Goal: Transaction & Acquisition: Purchase product/service

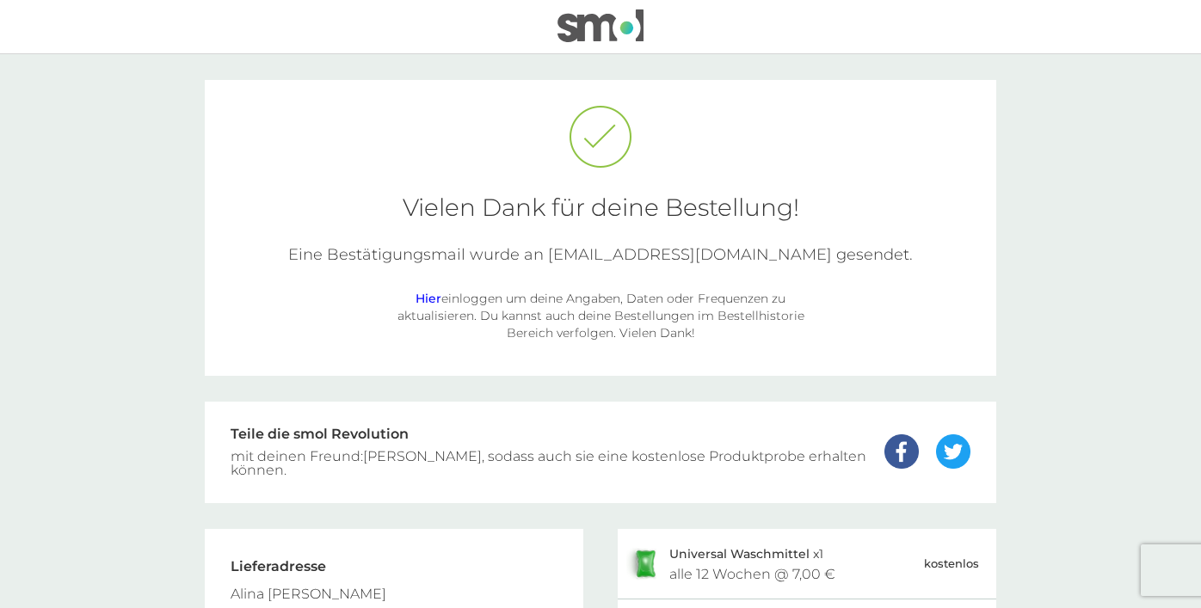
click at [535, 463] on div "mit deinen Freund:[PERSON_NAME], sodass auch sie eine kostenlose Produktprobe e…" at bounding box center [549, 464] width 637 height 28
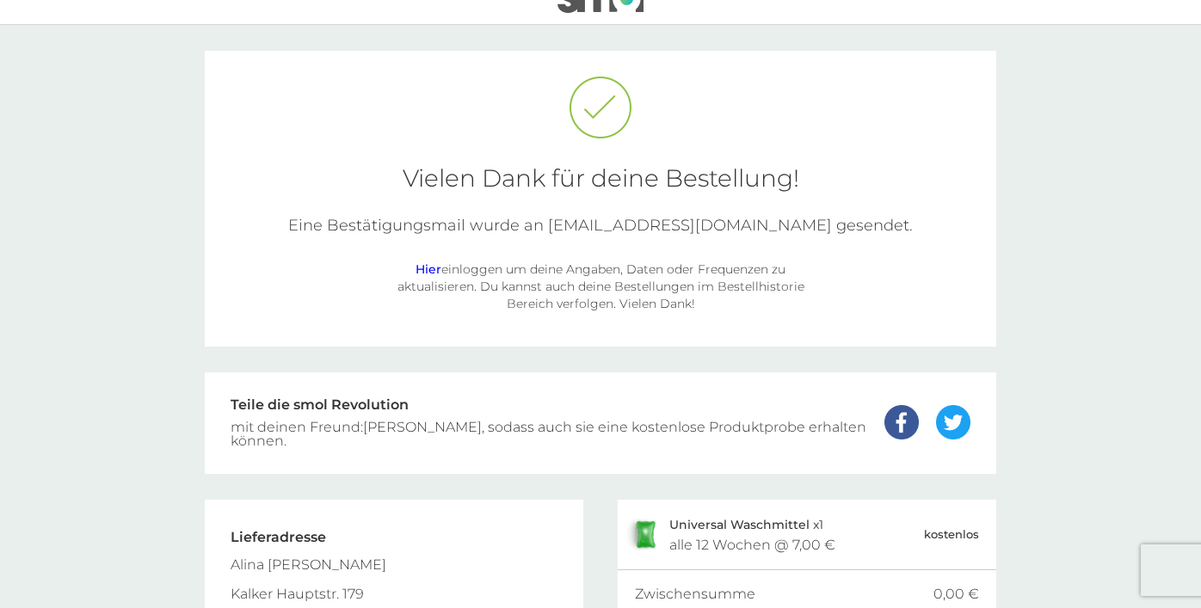
scroll to position [27, 0]
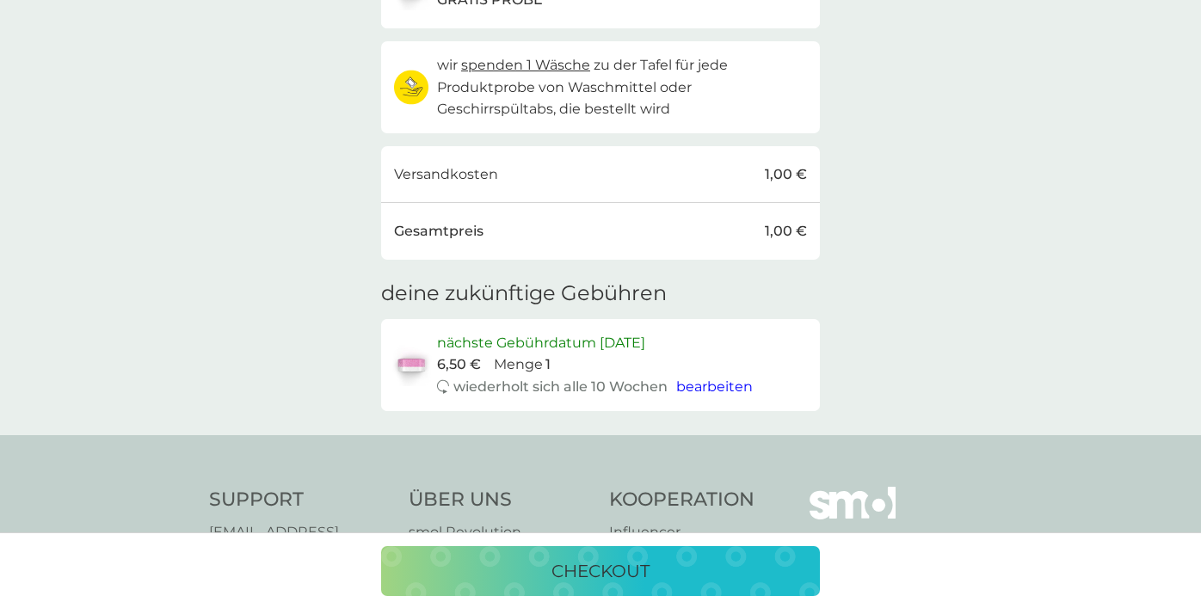
scroll to position [168, 0]
click at [599, 565] on p "checkout" at bounding box center [600, 571] width 98 height 28
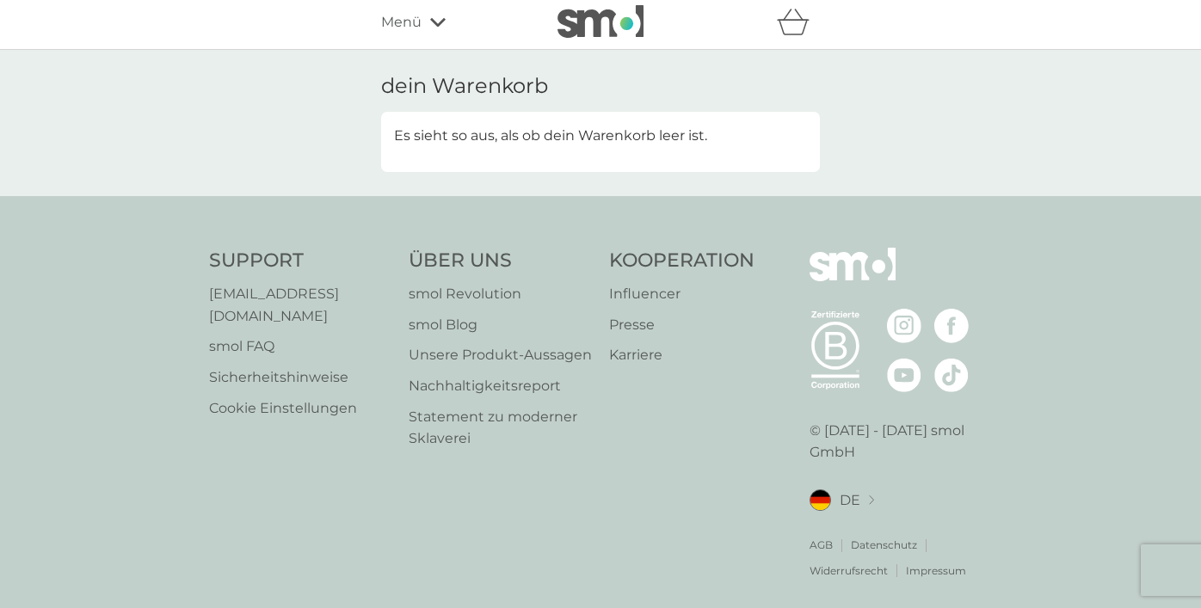
scroll to position [0, 0]
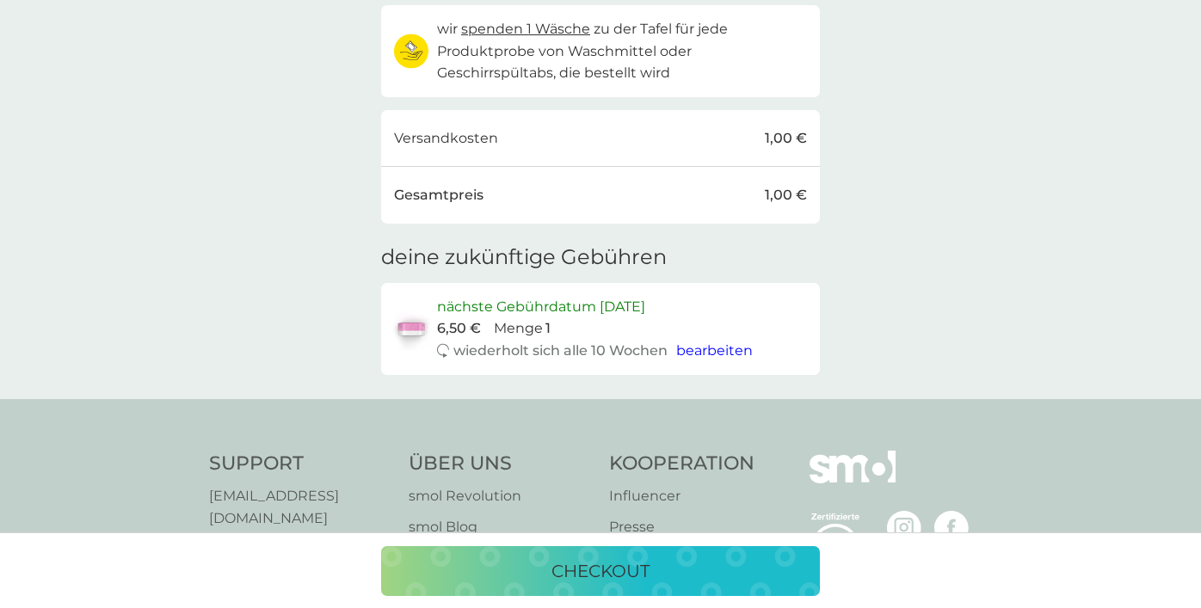
scroll to position [206, 0]
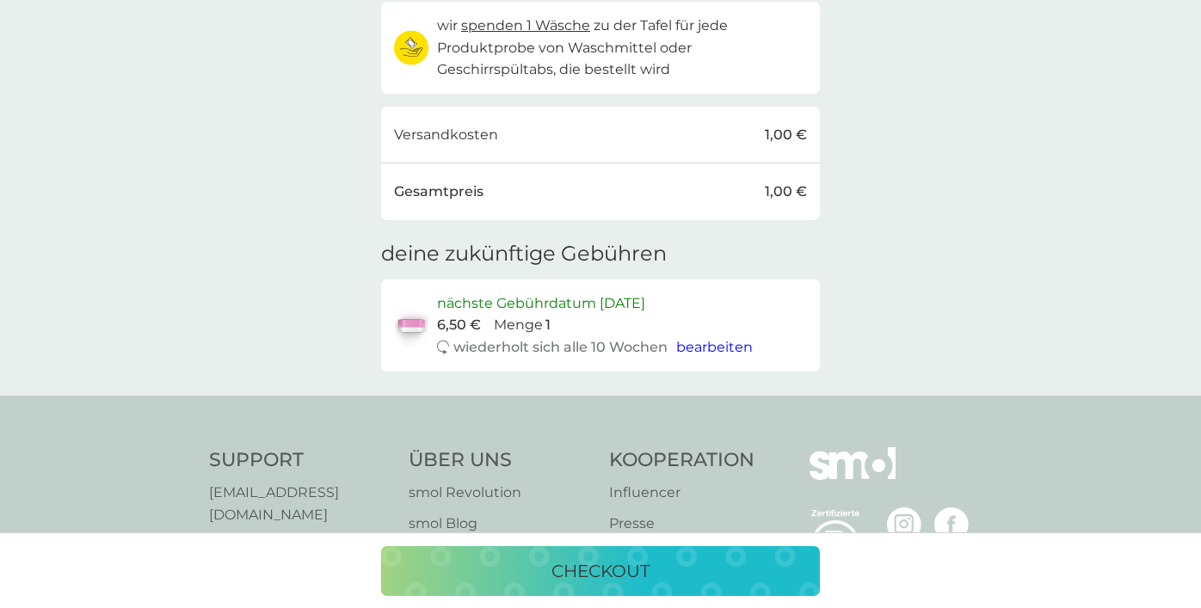
click at [602, 582] on p "checkout" at bounding box center [600, 571] width 98 height 28
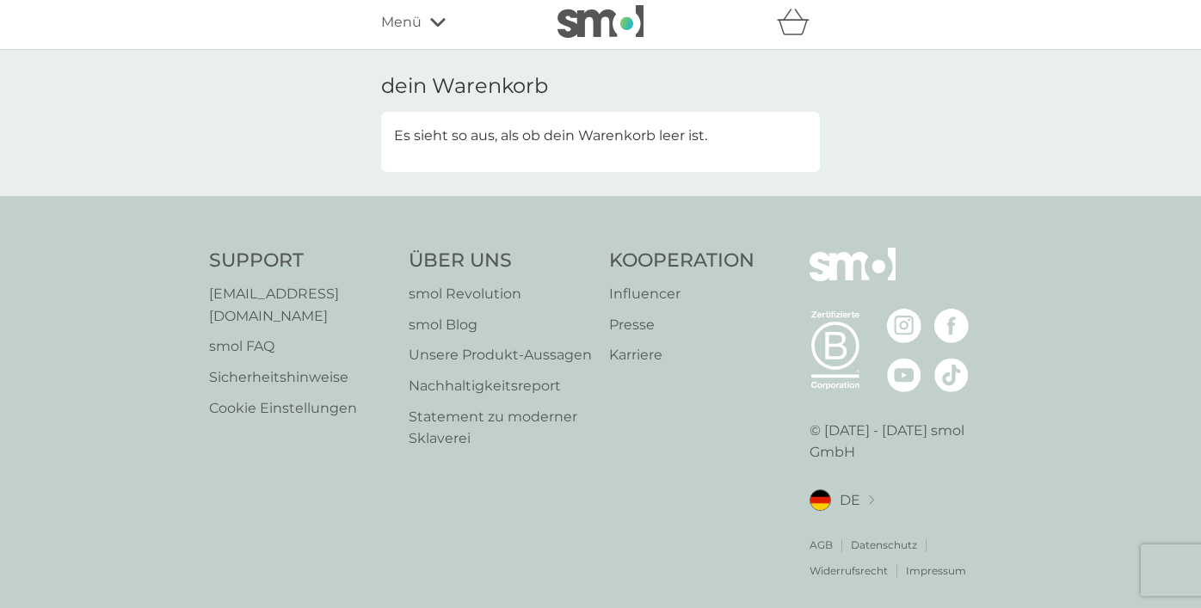
scroll to position [0, 0]
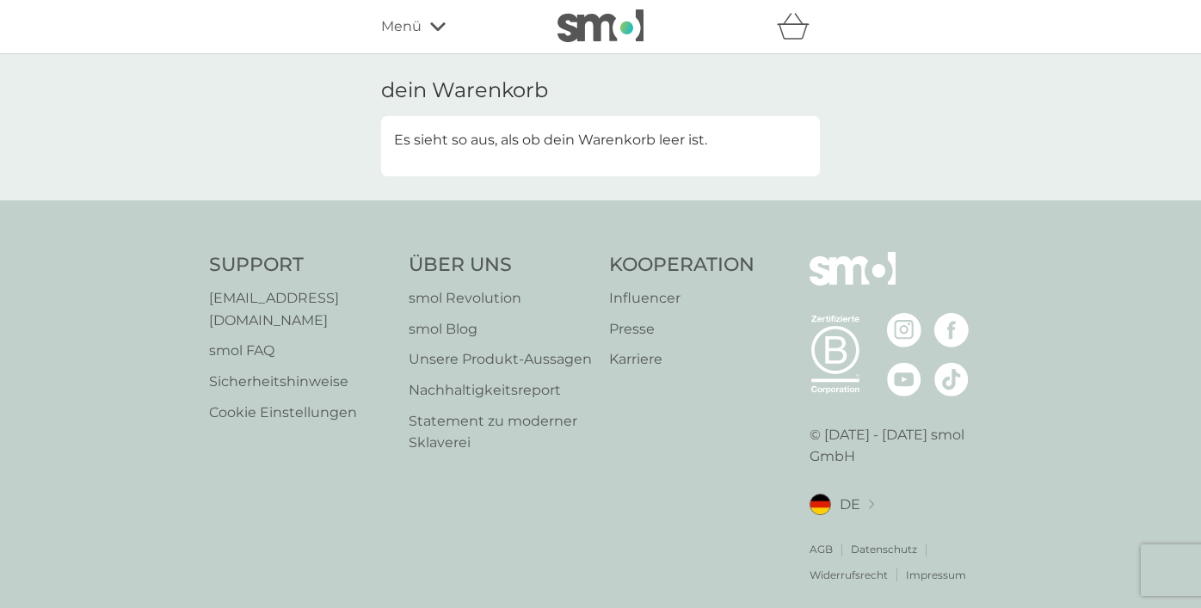
click at [794, 22] on icon "Warenkorb" at bounding box center [793, 26] width 33 height 27
click at [859, 143] on div "dein Warenkorb Es sieht so aus, als ob dein Warenkorb leer ist." at bounding box center [600, 127] width 1201 height 146
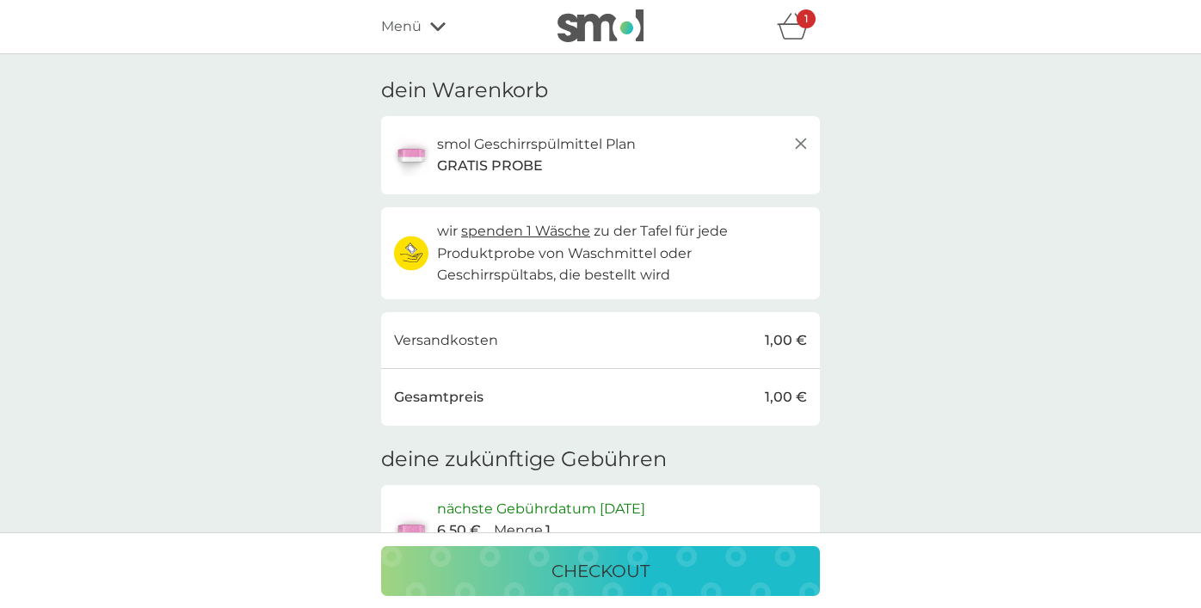
click at [807, 28] on div "1" at bounding box center [806, 18] width 19 height 19
click at [686, 568] on div "checkout" at bounding box center [600, 571] width 404 height 28
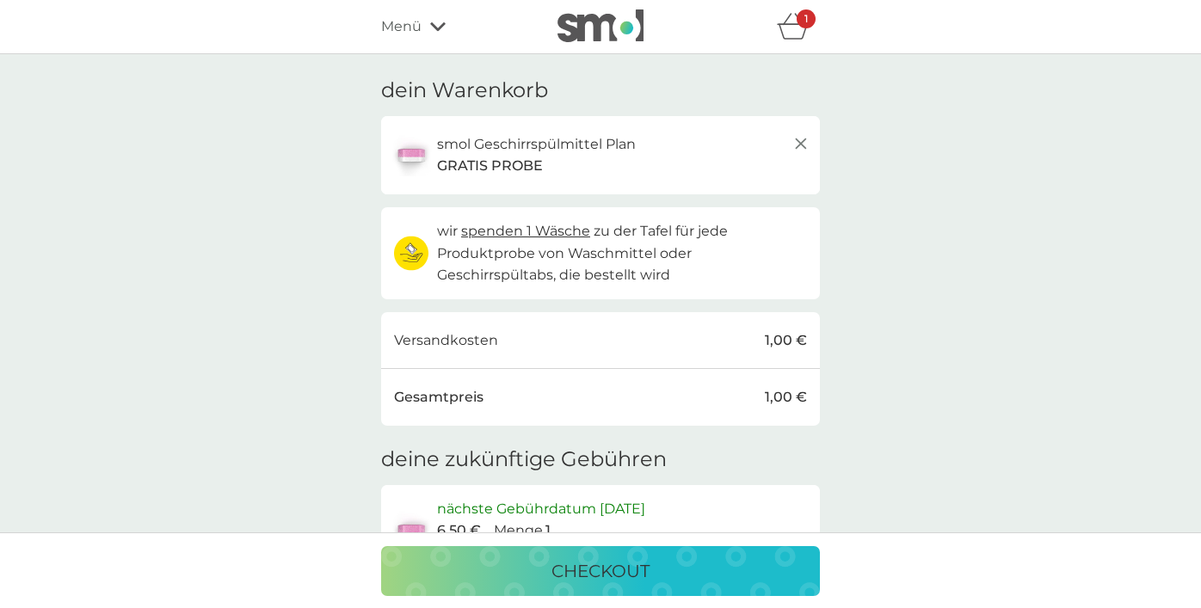
click at [542, 576] on div "checkout" at bounding box center [600, 571] width 404 height 28
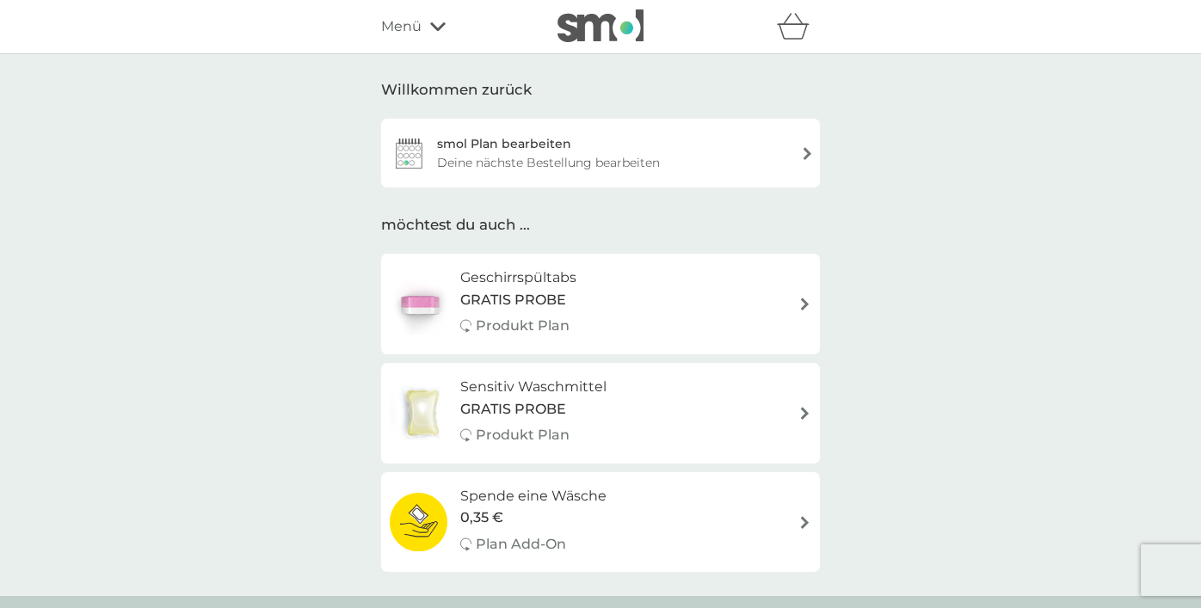
click at [607, 292] on div "Geschirrspültabs GRATIS PROBE Produkt Plan" at bounding box center [601, 304] width 422 height 75
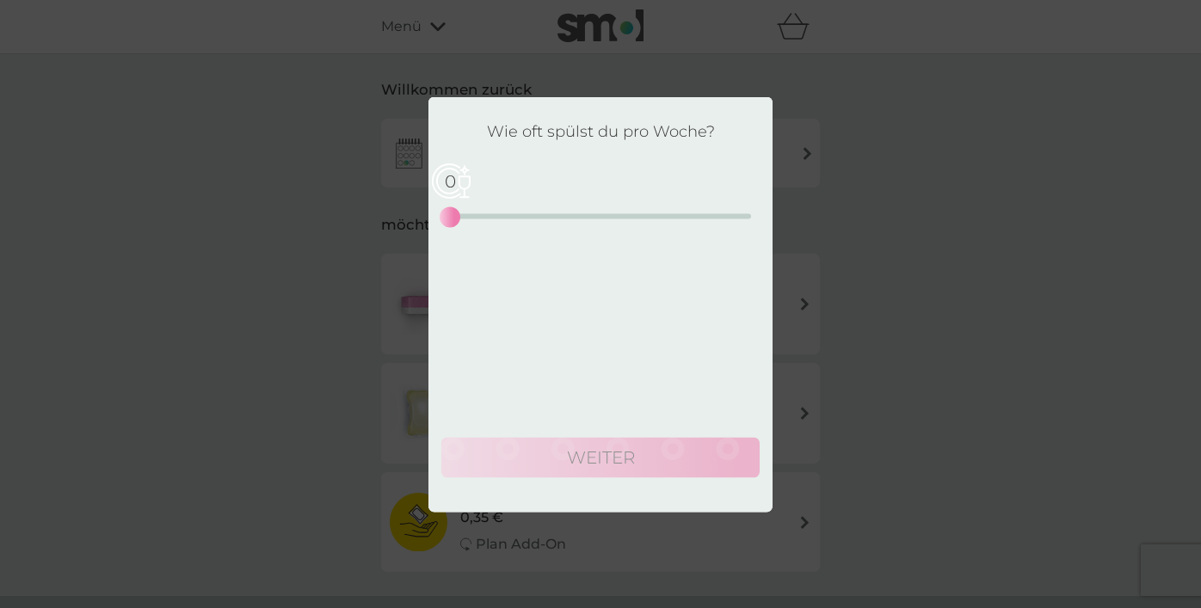
click at [485, 213] on div "0 0 12.5 25" at bounding box center [600, 193] width 301 height 70
click at [469, 225] on div "0 0 12.5 25" at bounding box center [600, 193] width 301 height 70
drag, startPoint x: 450, startPoint y: 210, endPoint x: 488, endPoint y: 210, distance: 37.9
click at [488, 214] on div "3" at bounding box center [486, 217] width 7 height 7
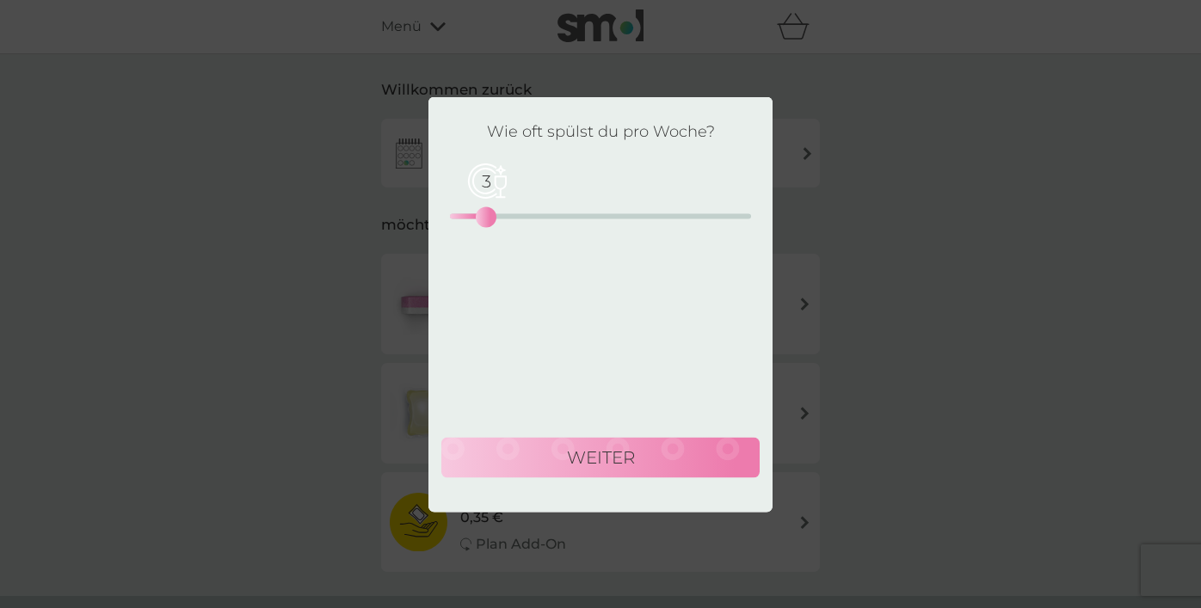
click at [566, 453] on button "weiter" at bounding box center [600, 457] width 318 height 41
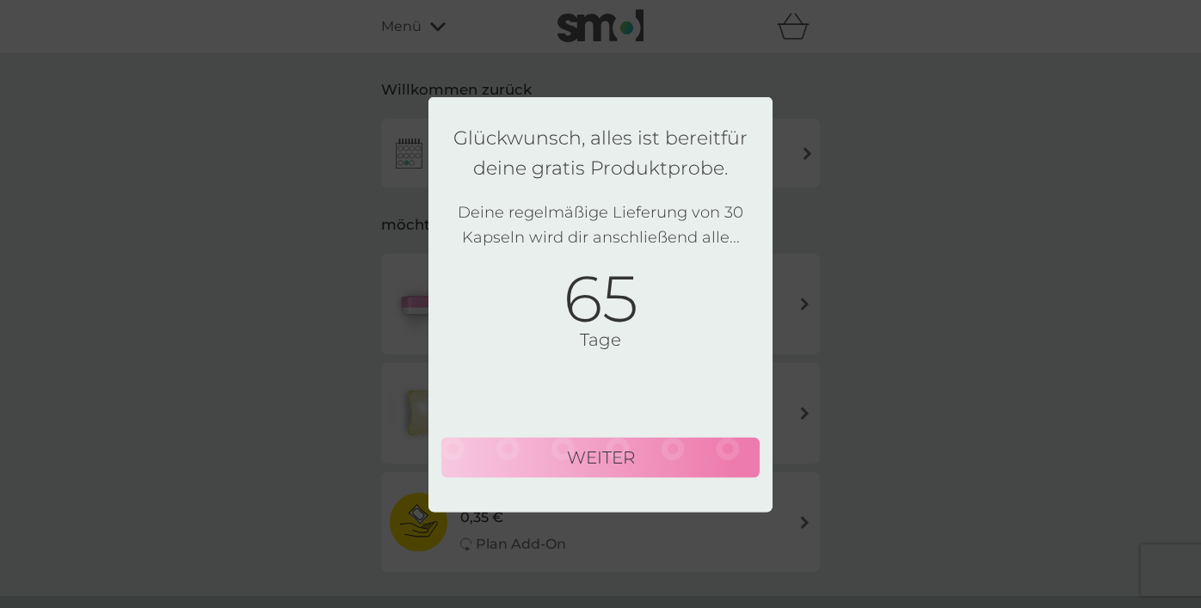
click at [566, 453] on button "weiter" at bounding box center [600, 457] width 318 height 41
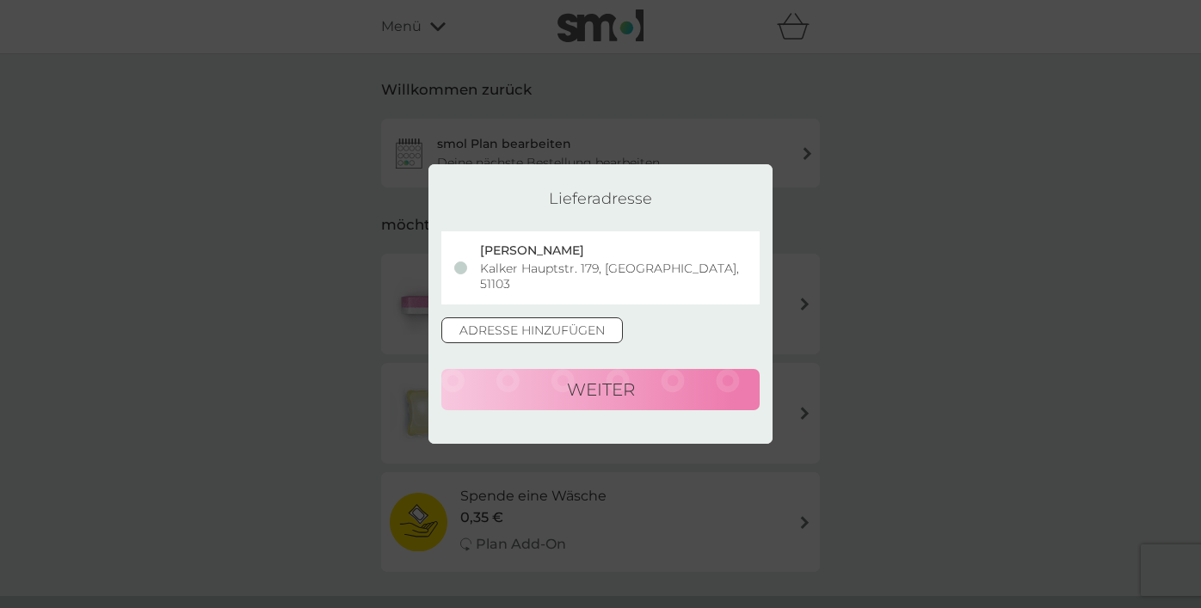
click at [600, 380] on button "weiter" at bounding box center [600, 389] width 318 height 41
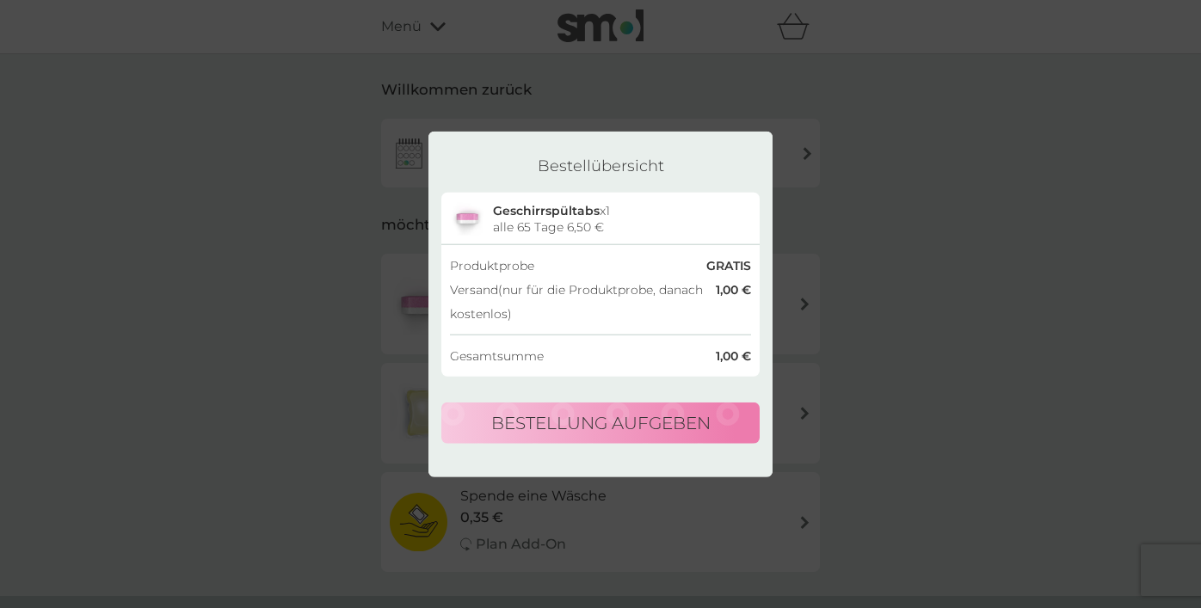
click at [582, 428] on button "Bestellung aufgeben" at bounding box center [600, 423] width 318 height 41
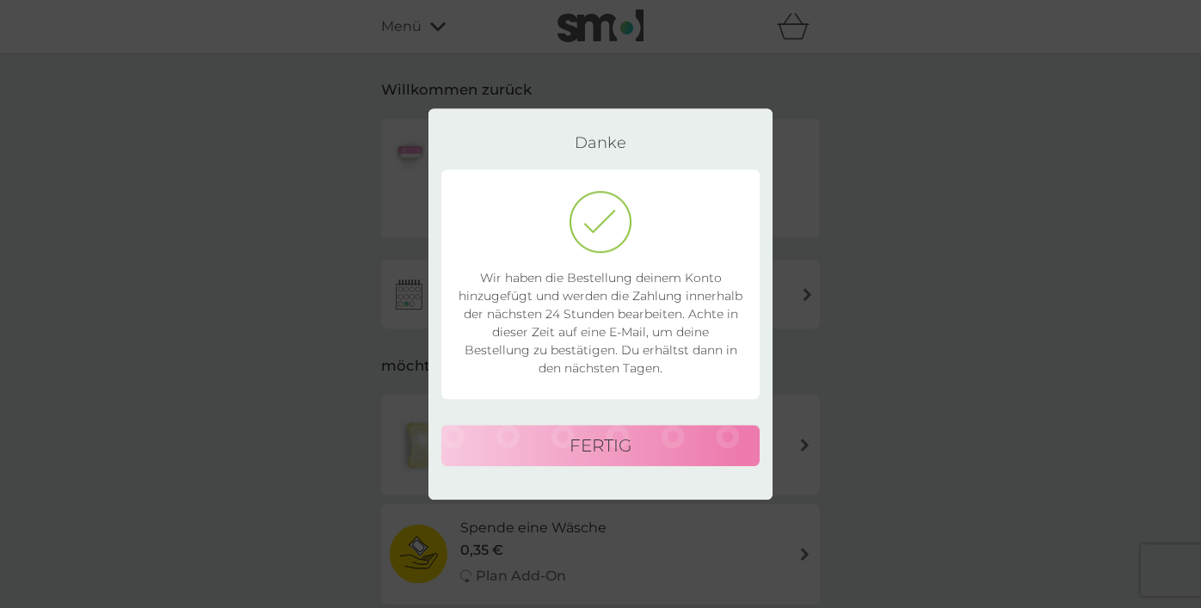
click at [570, 446] on button "fertig" at bounding box center [600, 445] width 318 height 41
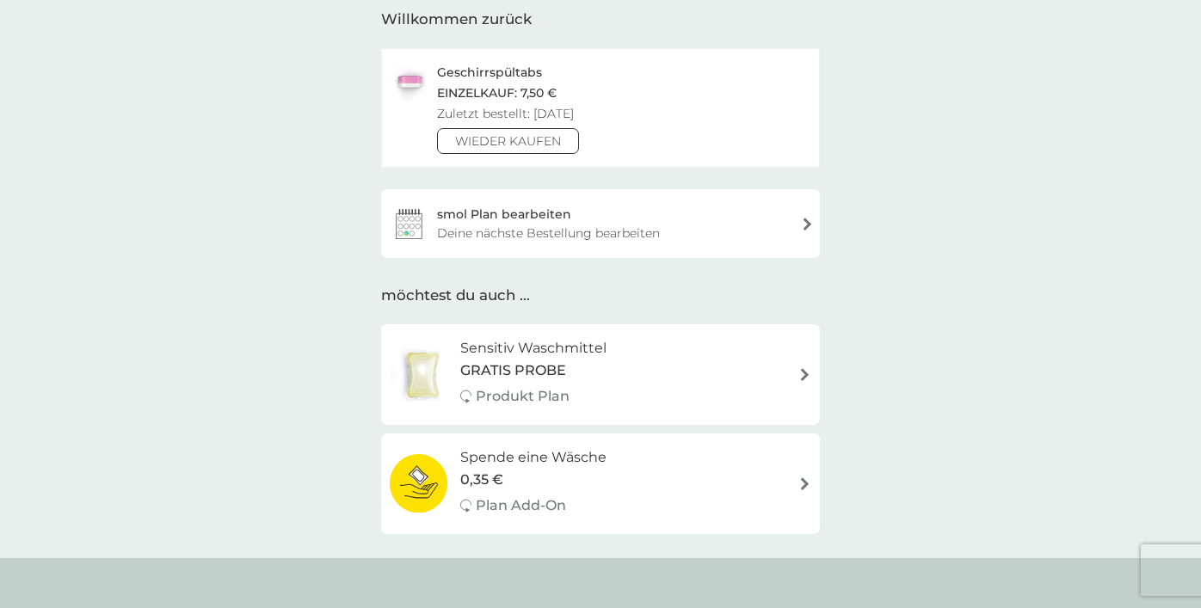
scroll to position [74, 0]
